Goal: Task Accomplishment & Management: Manage account settings

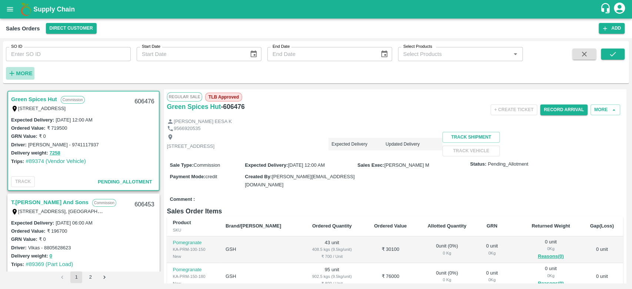
click at [30, 75] on strong "More" at bounding box center [24, 73] width 17 height 6
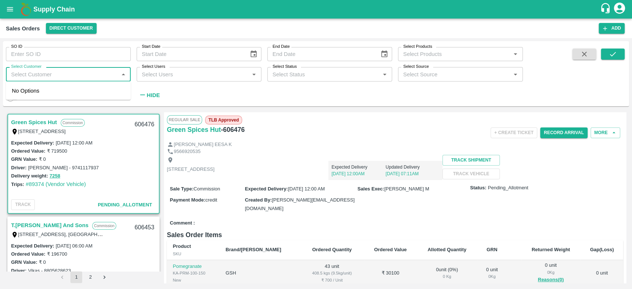
click at [30, 75] on input "Select Customer" at bounding box center [62, 74] width 108 height 10
type input "iniya"
click at [354, 117] on div "Regular Sale TLB Approved" at bounding box center [395, 119] width 456 height 9
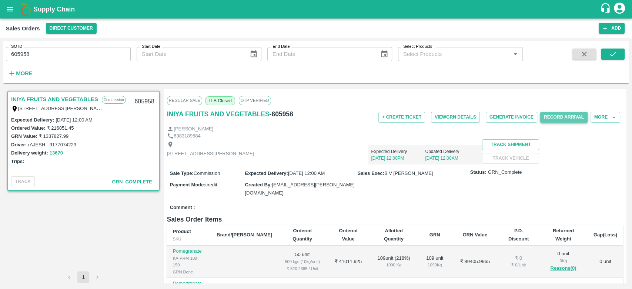
click at [545, 118] on button "Record Arrival" at bounding box center [563, 117] width 47 height 11
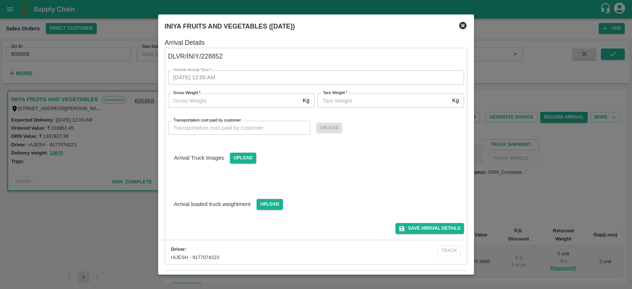
click at [462, 26] on icon at bounding box center [462, 25] width 9 height 9
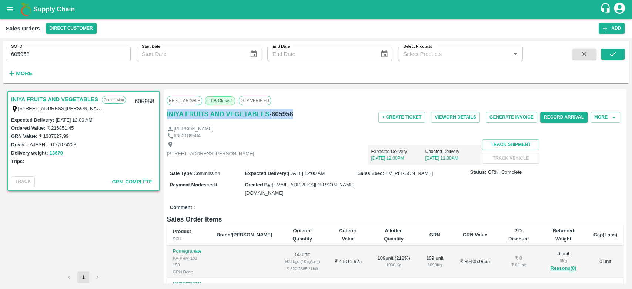
drag, startPoint x: 291, startPoint y: 114, endPoint x: 164, endPoint y: 115, distance: 126.9
click at [164, 115] on div "Regular Sale TLB Closed OTP VERIFIED INIYA FRUITS AND VEGETABLES - 605958 + Cre…" at bounding box center [395, 186] width 462 height 194
copy div "INIYA FRUITS AND VEGETABLES - 605958"
click at [542, 164] on div "[STREET_ADDRESS][PERSON_NAME] Expected Delivery [DATE] 12:00PM Updated Delivery…" at bounding box center [395, 151] width 456 height 25
